Goal: Find specific fact: Find contact information

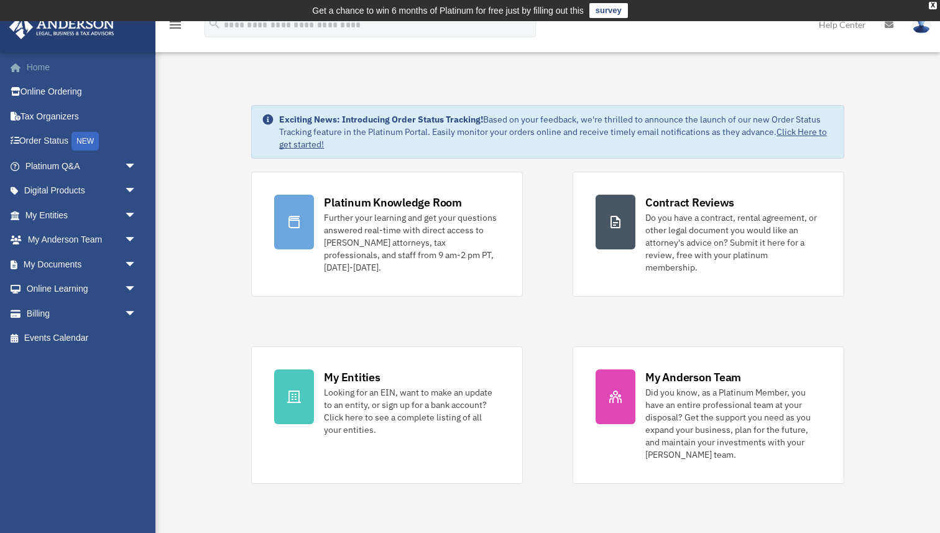
click at [47, 66] on link "Home" at bounding box center [82, 67] width 147 height 25
click at [104, 219] on link "My Entities arrow_drop_down" at bounding box center [82, 215] width 147 height 25
click at [125, 214] on span "arrow_drop_down" at bounding box center [136, 215] width 25 height 25
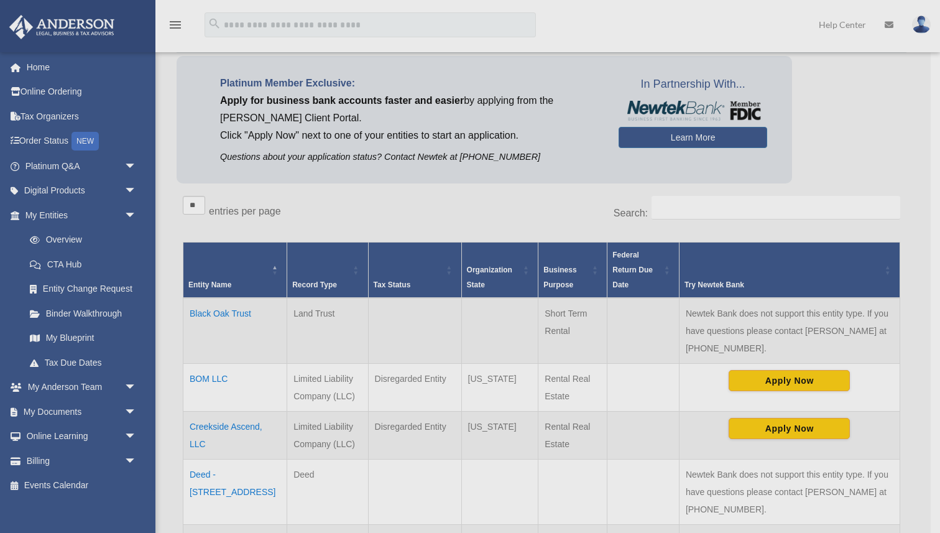
scroll to position [97, 0]
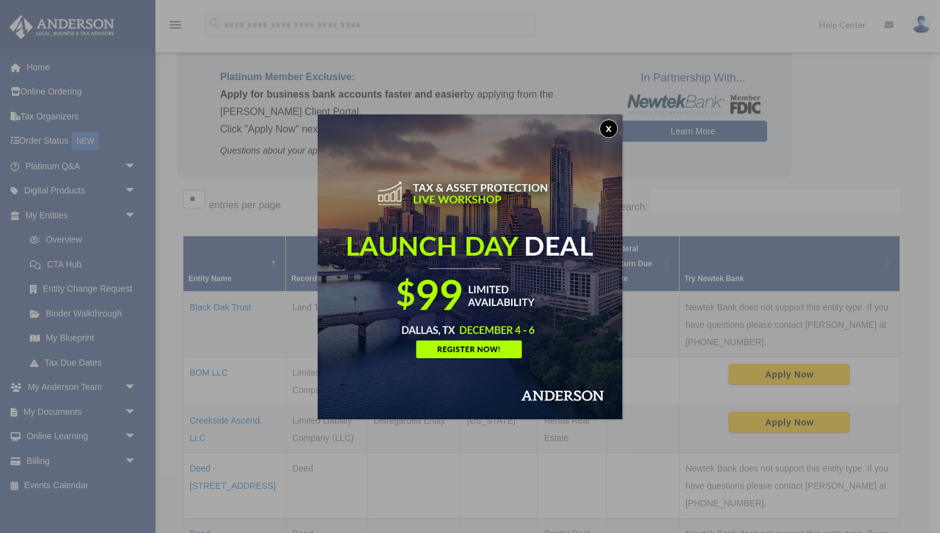
click at [611, 124] on button "x" at bounding box center [608, 128] width 19 height 19
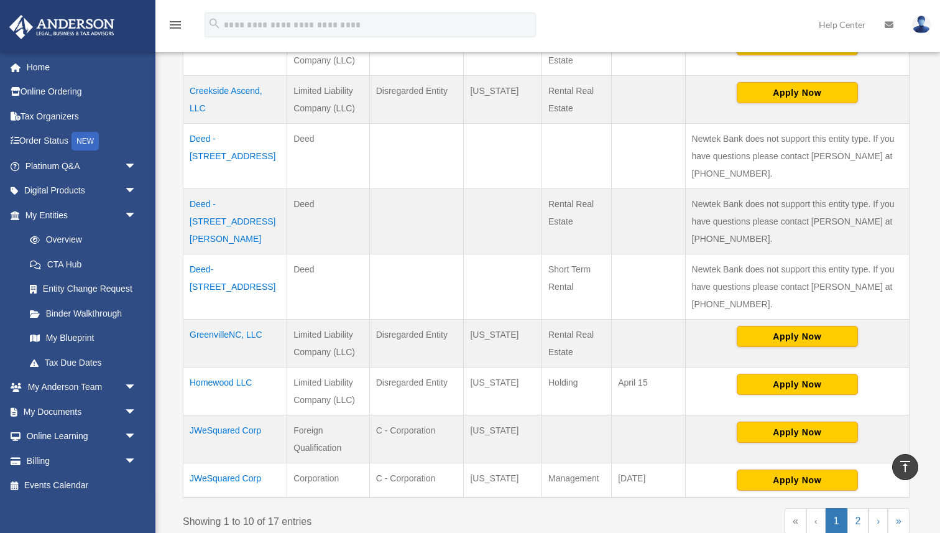
scroll to position [439, 0]
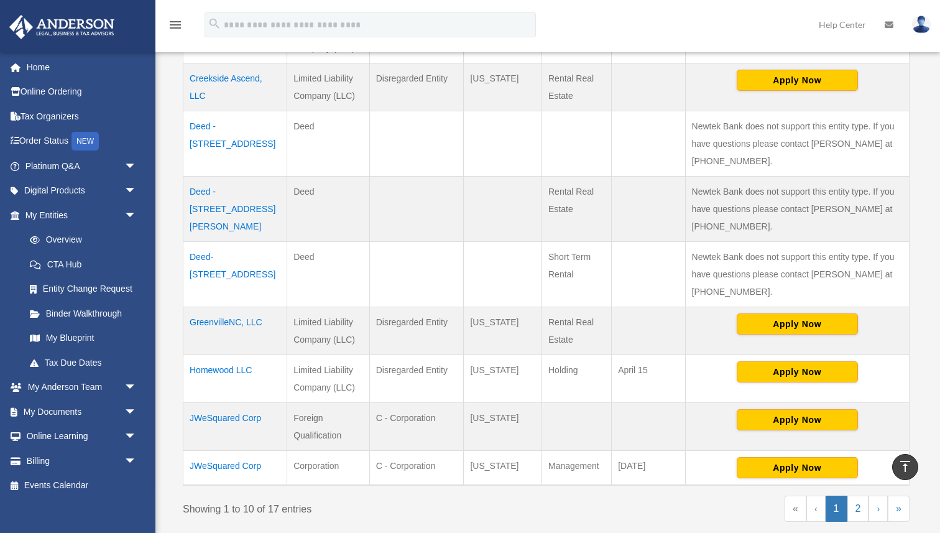
click at [241, 373] on td "Homewood LLC" at bounding box center [235, 379] width 104 height 48
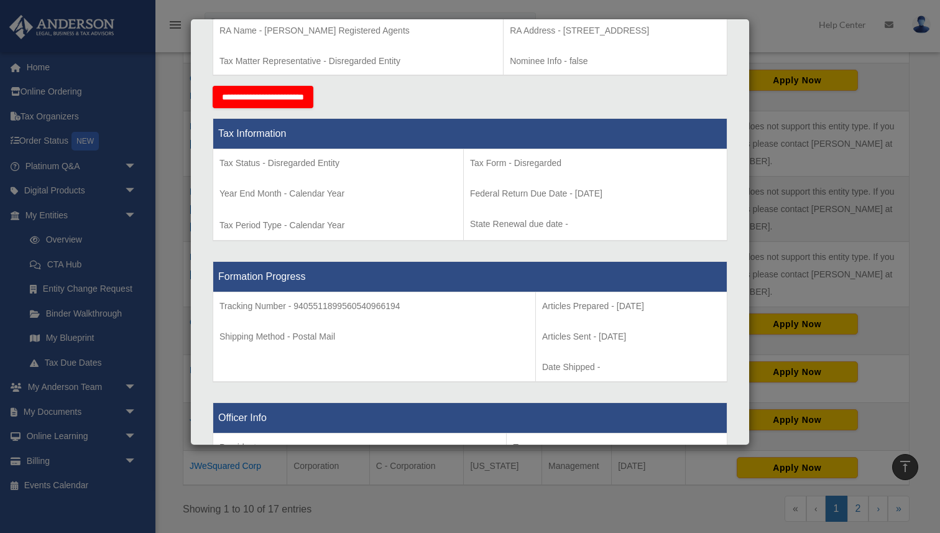
scroll to position [451, 0]
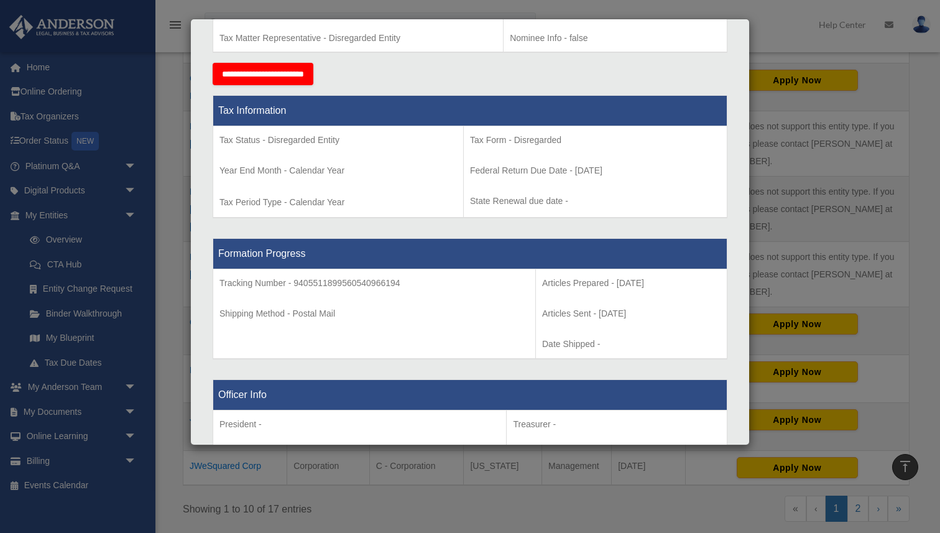
click at [810, 282] on div "Details × Articles Sent Organizational Date" at bounding box center [470, 266] width 940 height 533
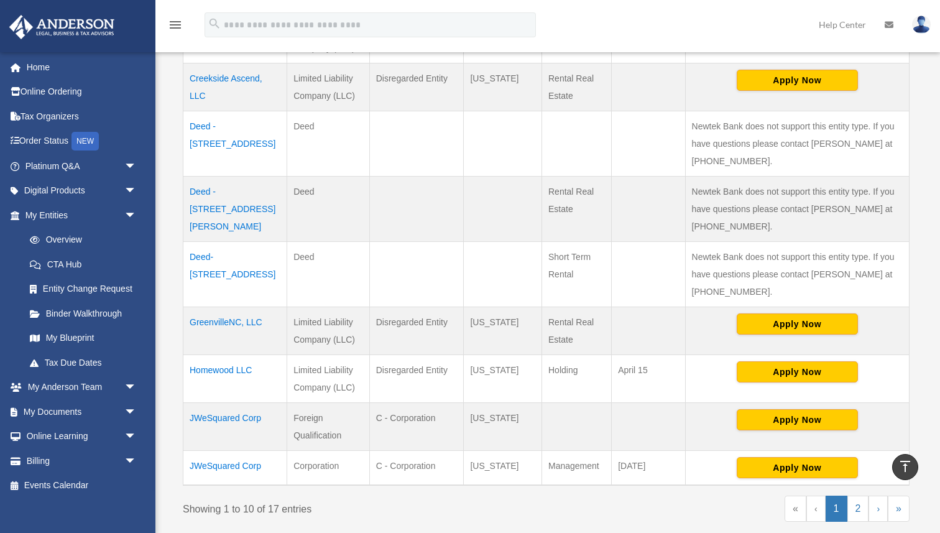
click at [216, 415] on td "JWeSquared Corp" at bounding box center [235, 427] width 104 height 48
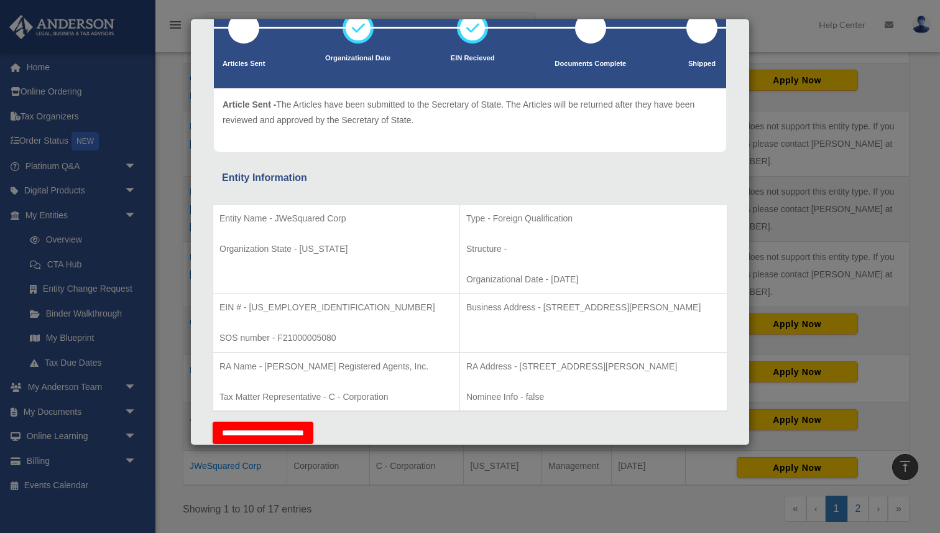
scroll to position [96, 0]
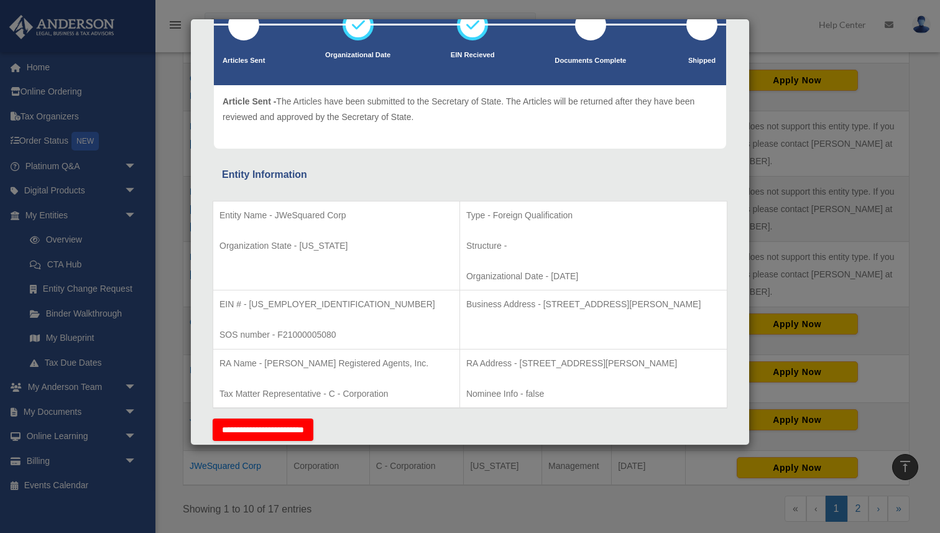
drag, startPoint x: 699, startPoint y: 302, endPoint x: 502, endPoint y: 298, distance: 197.7
click at [502, 298] on p "Business Address - [STREET_ADDRESS][PERSON_NAME]" at bounding box center [593, 305] width 254 height 16
copy p "[STREET_ADDRESS][PERSON_NAME]"
